Goal: Transaction & Acquisition: Purchase product/service

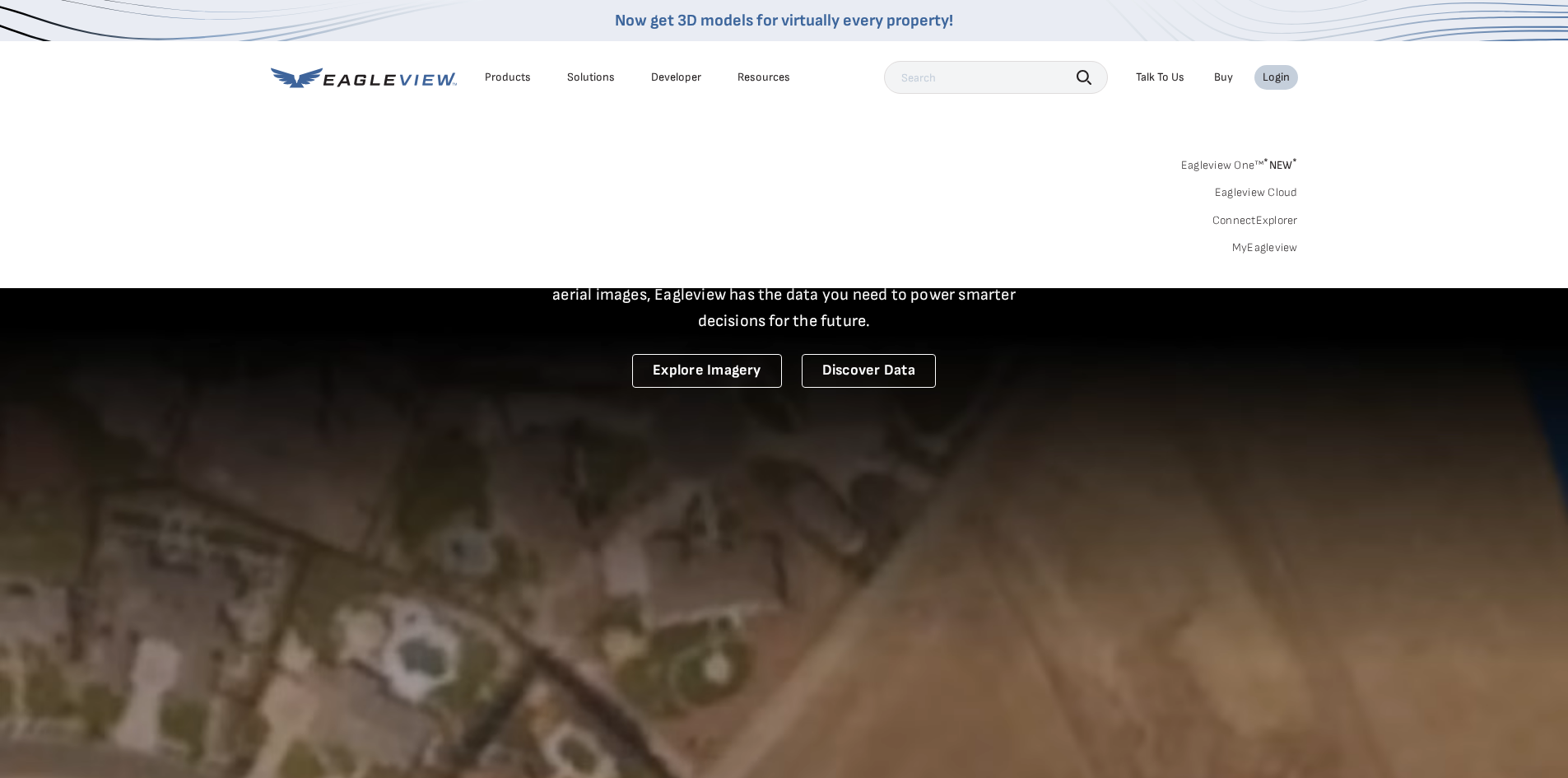
drag, startPoint x: 0, startPoint y: 0, endPoint x: 1262, endPoint y: 245, distance: 1285.6
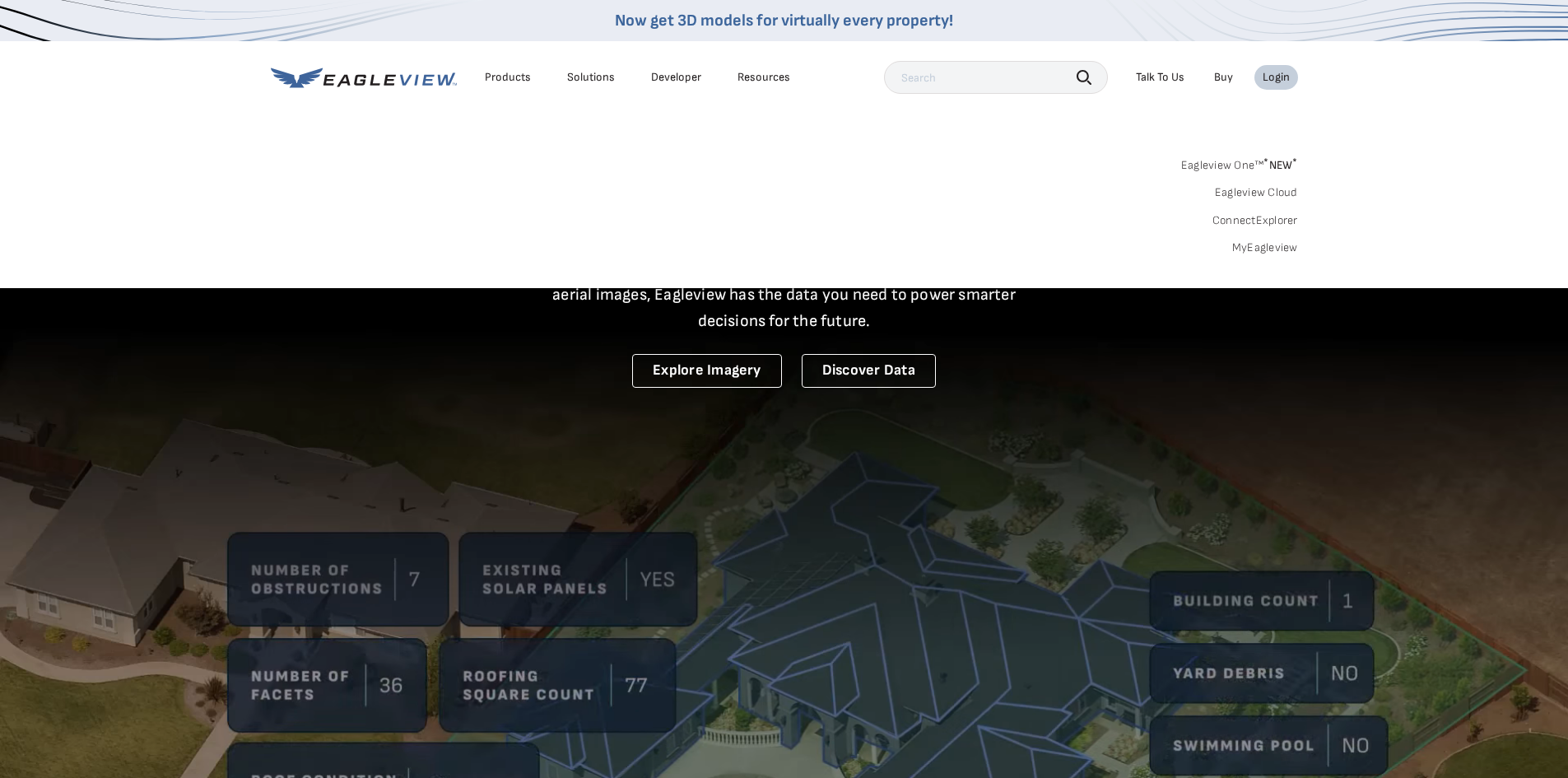
click at [1262, 245] on link "MyEagleview" at bounding box center [1266, 248] width 66 height 15
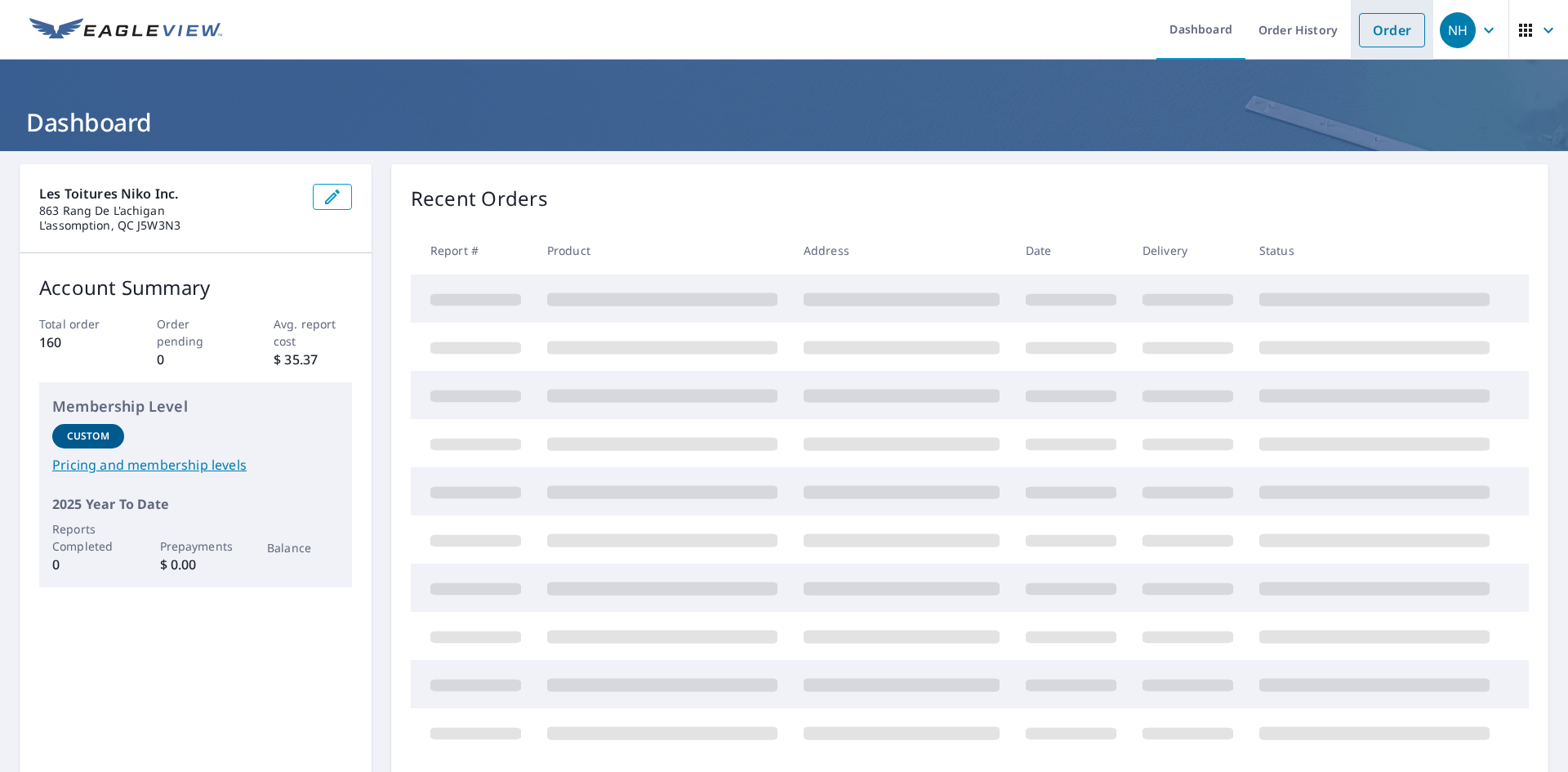
click at [1378, 33] on link "Order" at bounding box center [1392, 30] width 66 height 35
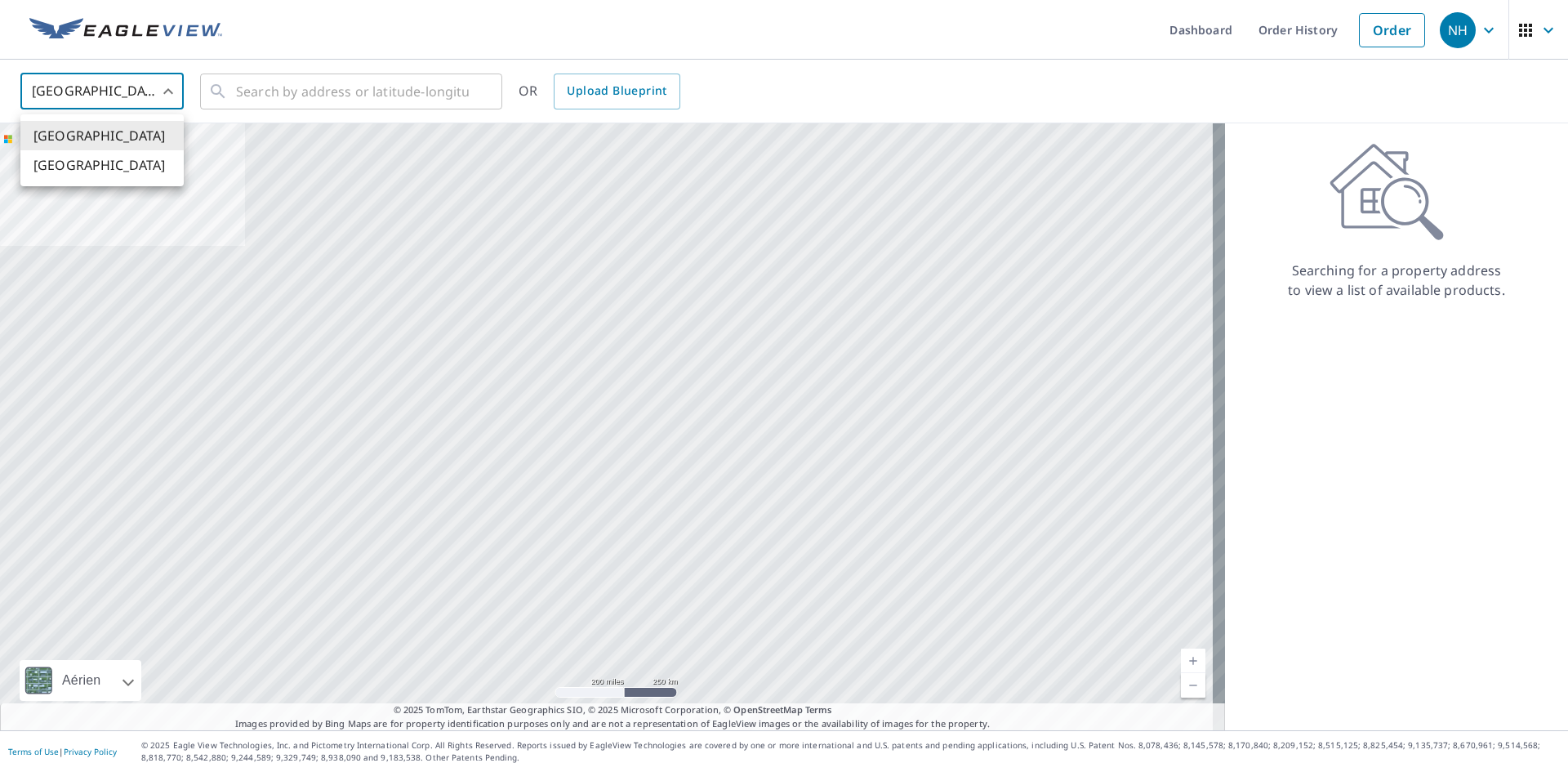
click at [163, 78] on body "NH NH Dashboard Order History Order NH [GEOGRAPHIC_DATA] [GEOGRAPHIC_DATA] ​ ​ …" at bounding box center [784, 386] width 1568 height 772
click at [142, 159] on li "[GEOGRAPHIC_DATA]" at bounding box center [102, 165] width 164 height 30
type input "CA"
click at [242, 89] on input "text" at bounding box center [352, 91] width 233 height 46
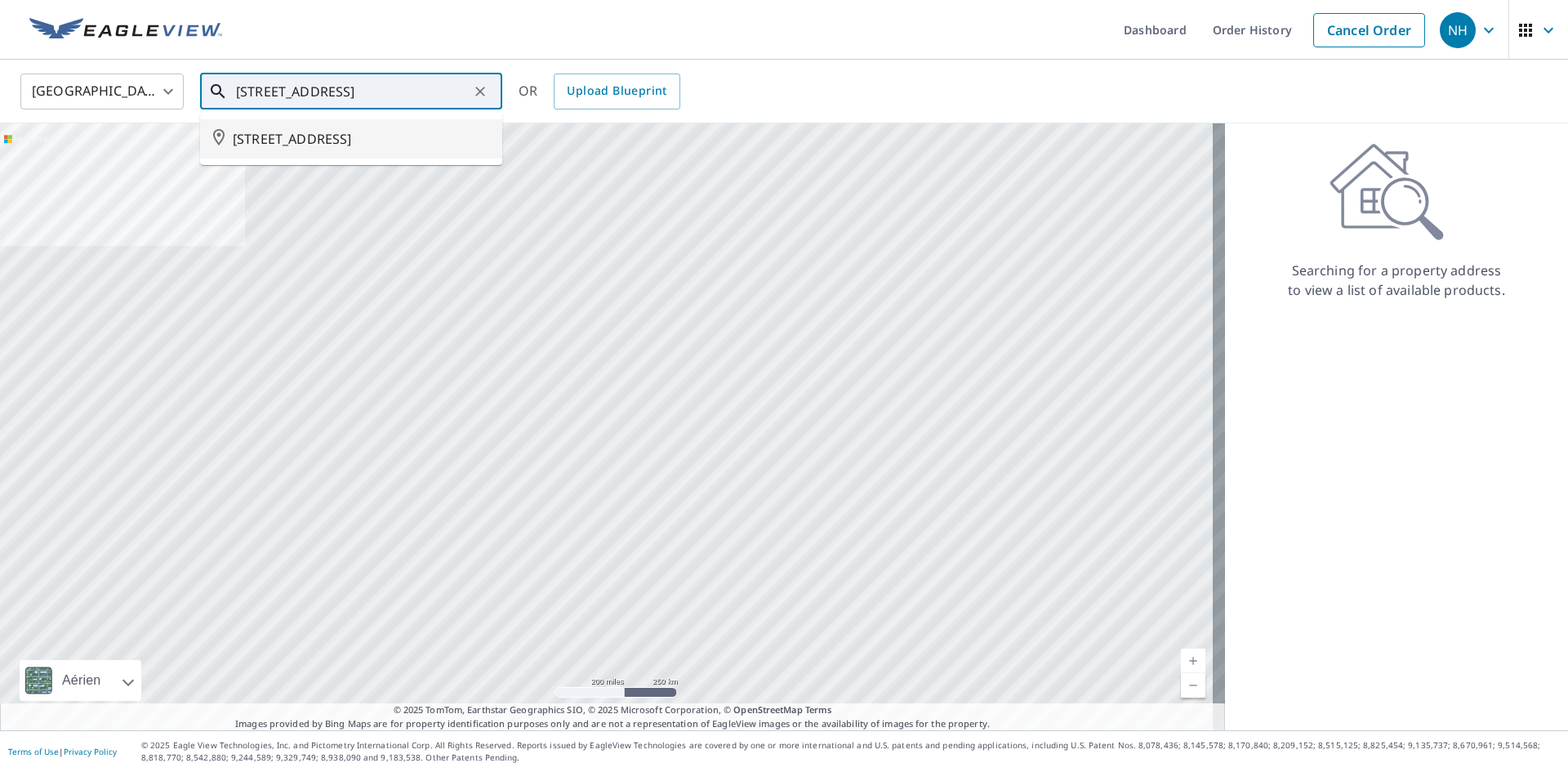
click at [309, 140] on span "3284 RUE DES BLÉS D'OR TERREBONNE QC J7M1T2" at bounding box center [361, 139] width 256 height 20
type input "3284 RUE DES BLÉS D'OR TERREBONNE QC J7M1T2"
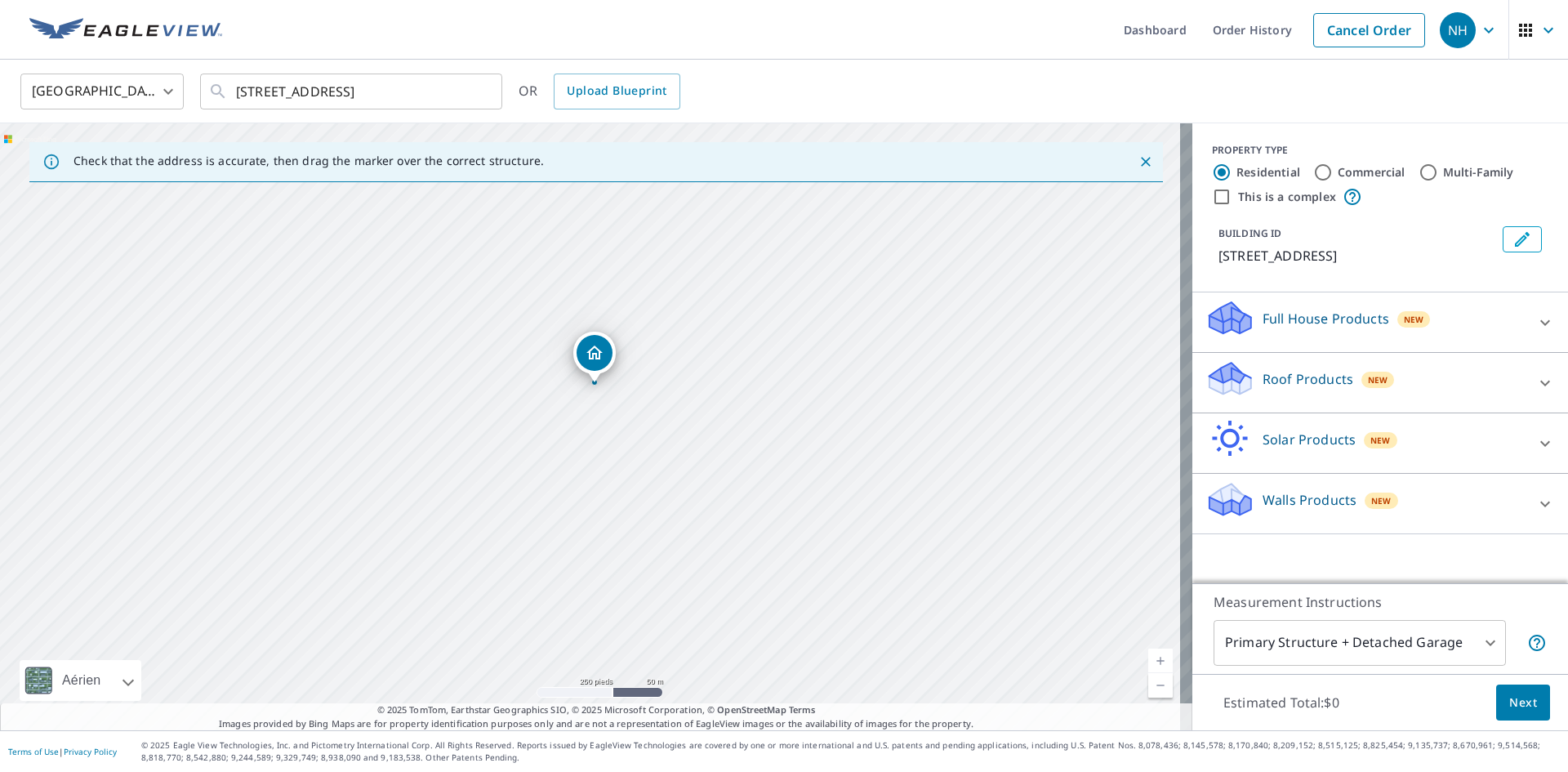
drag, startPoint x: 653, startPoint y: 427, endPoint x: 657, endPoint y: 385, distance: 42.2
click at [657, 385] on div "3284 DES BLÉS D'OR TERREBONNE QC J7M1T2" at bounding box center [596, 427] width 1192 height 607
drag, startPoint x: 595, startPoint y: 346, endPoint x: 611, endPoint y: 380, distance: 37.6
click at [1281, 389] on p "Roof Products" at bounding box center [1307, 379] width 90 height 20
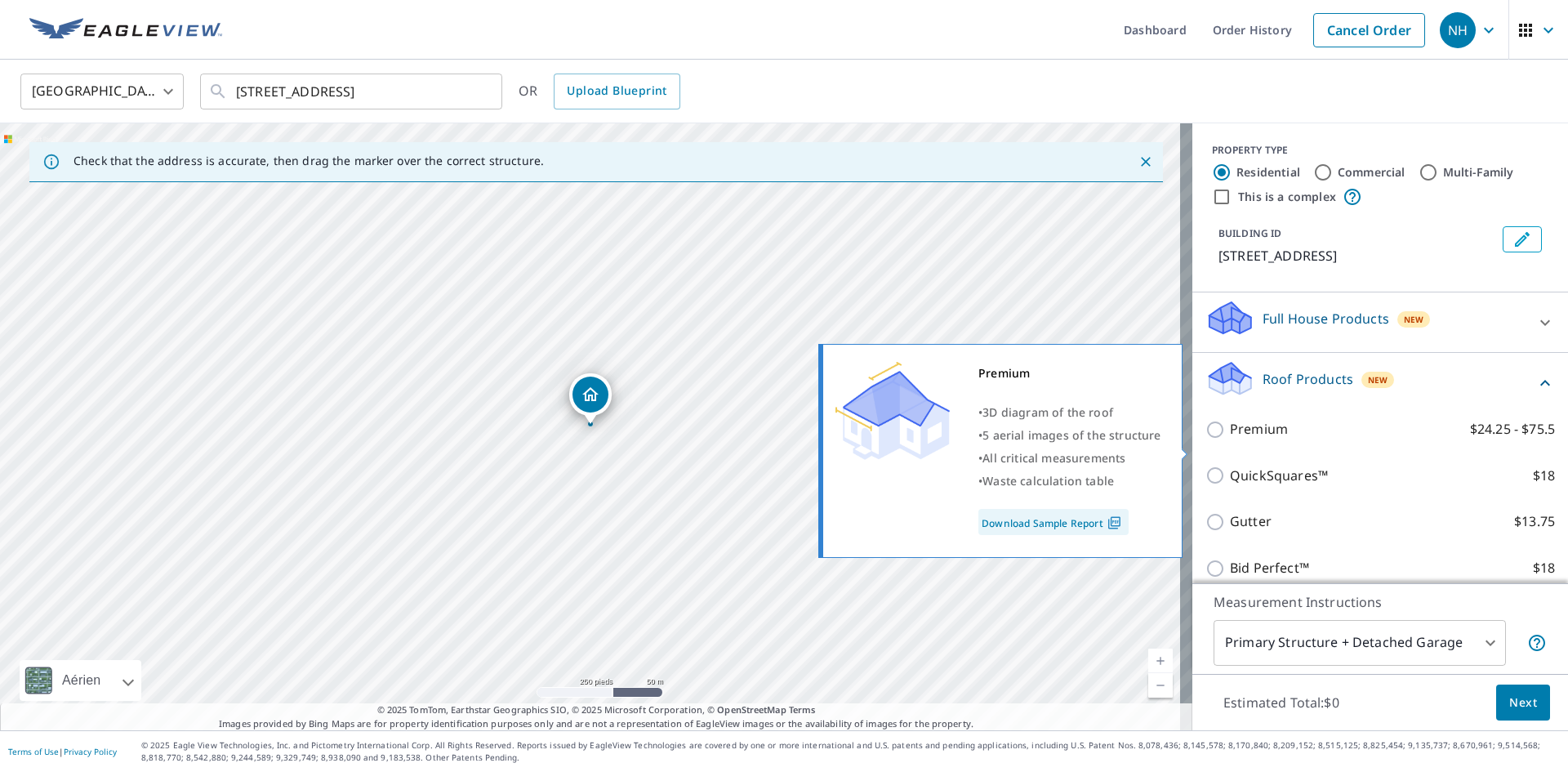
click at [1206, 440] on input "Premium $24.25 - $75.5" at bounding box center [1218, 430] width 25 height 20
checkbox input "true"
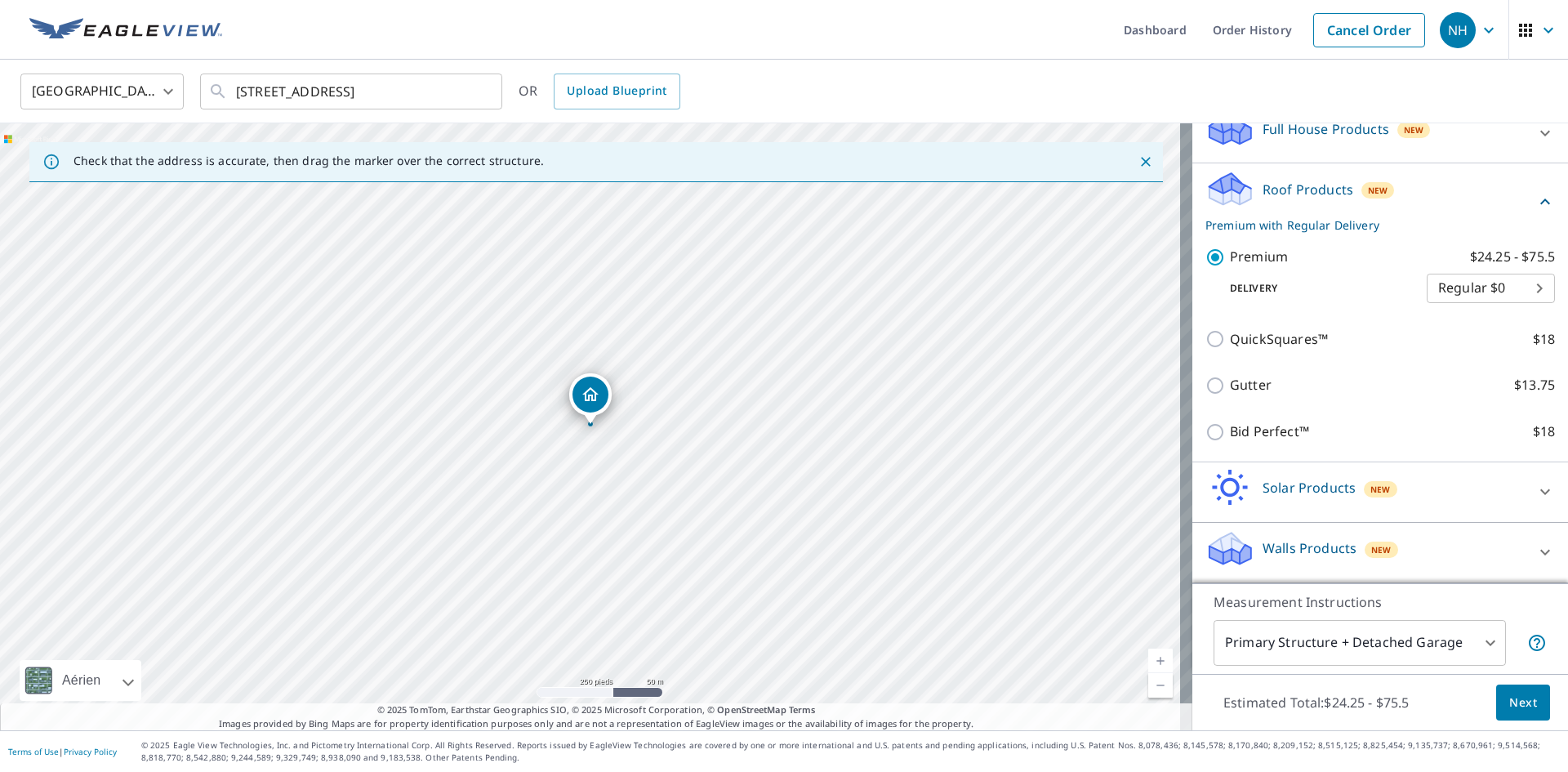
scroll to position [209, 0]
click at [1509, 708] on span "Next" at bounding box center [1523, 703] width 28 height 21
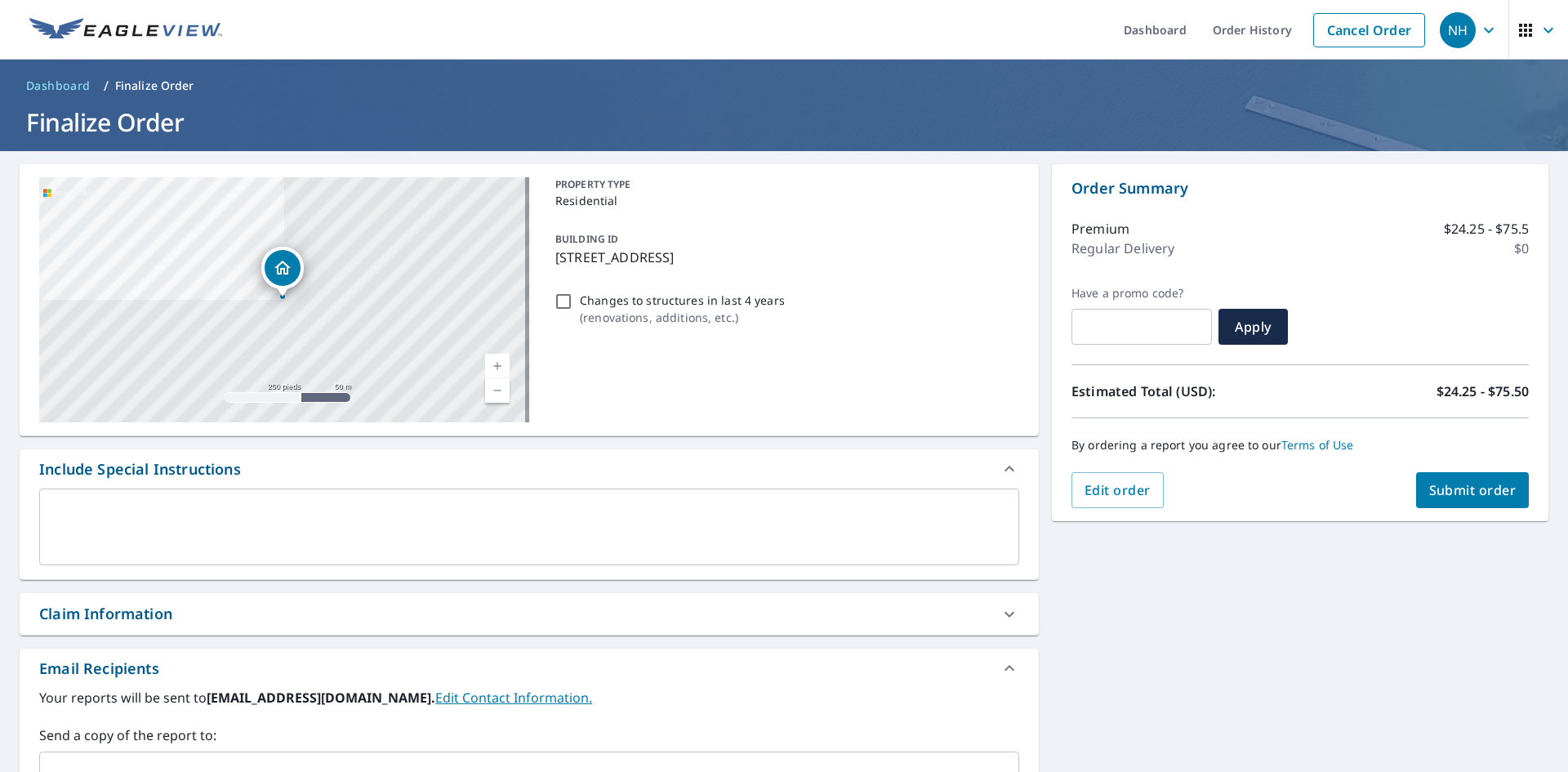
click at [1459, 486] on span "Submit order" at bounding box center [1473, 490] width 87 height 18
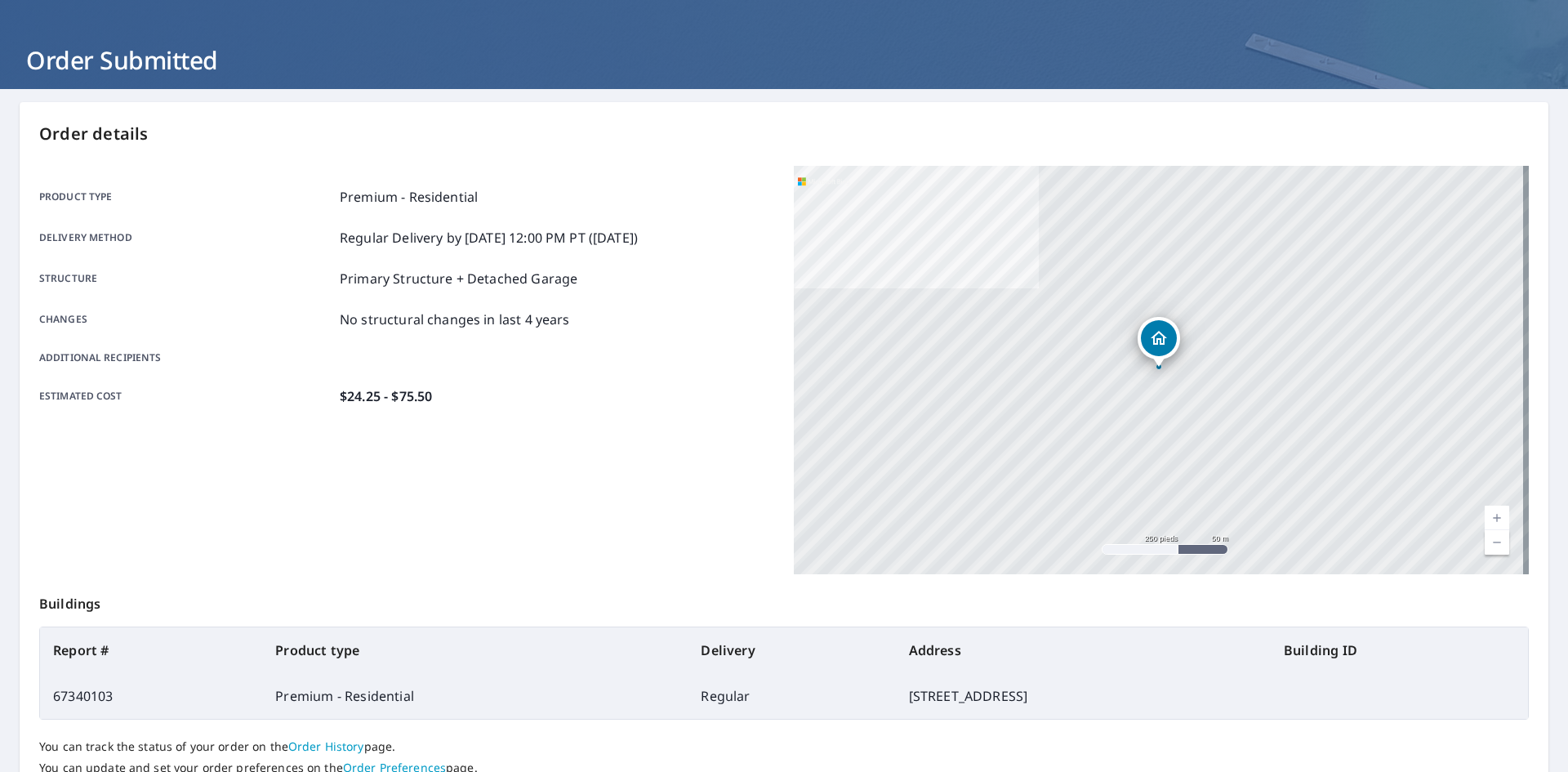
scroll to position [190, 0]
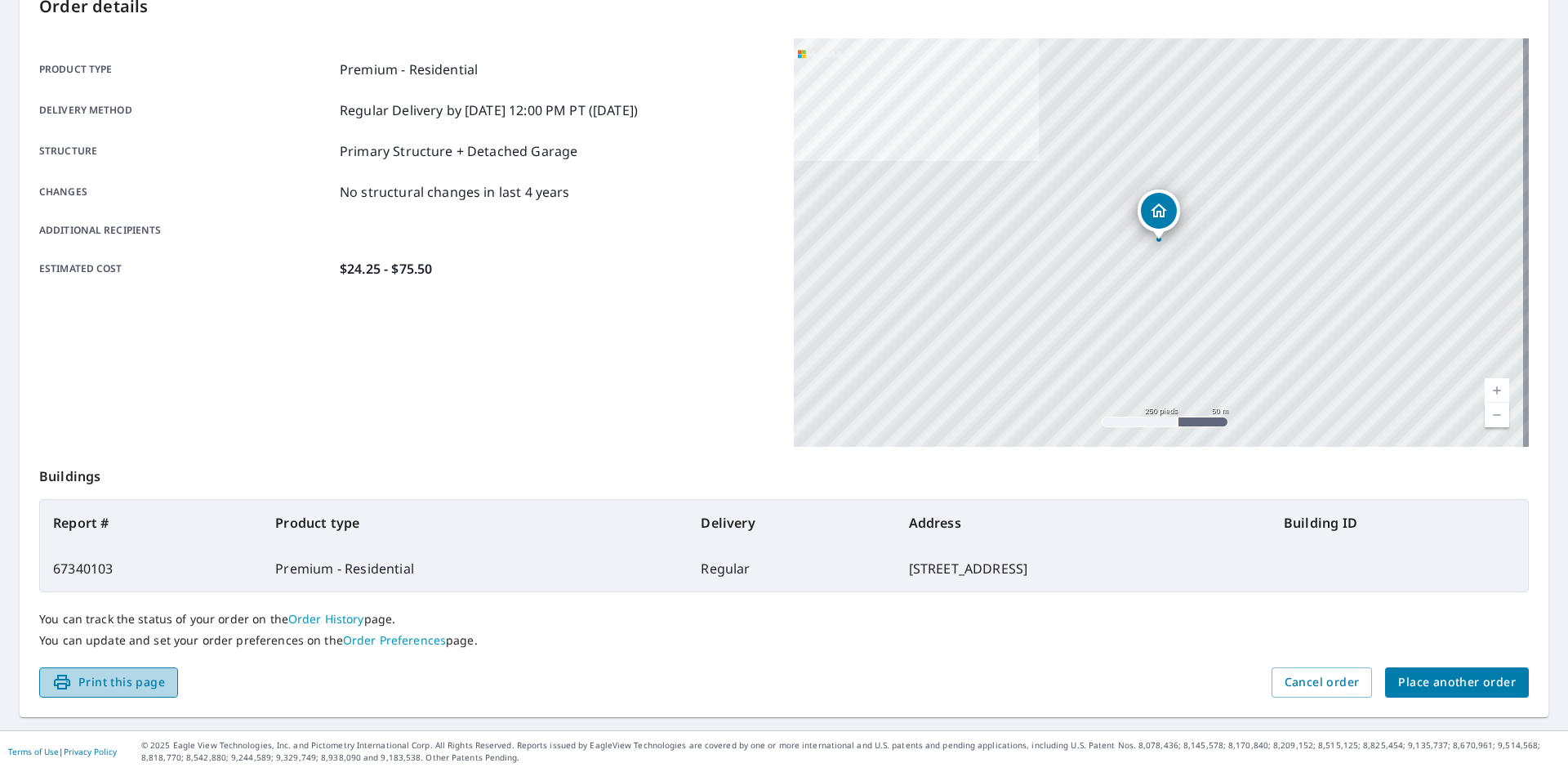
click at [148, 687] on span "Print this page" at bounding box center [108, 682] width 113 height 21
